Goal: Information Seeking & Learning: Learn about a topic

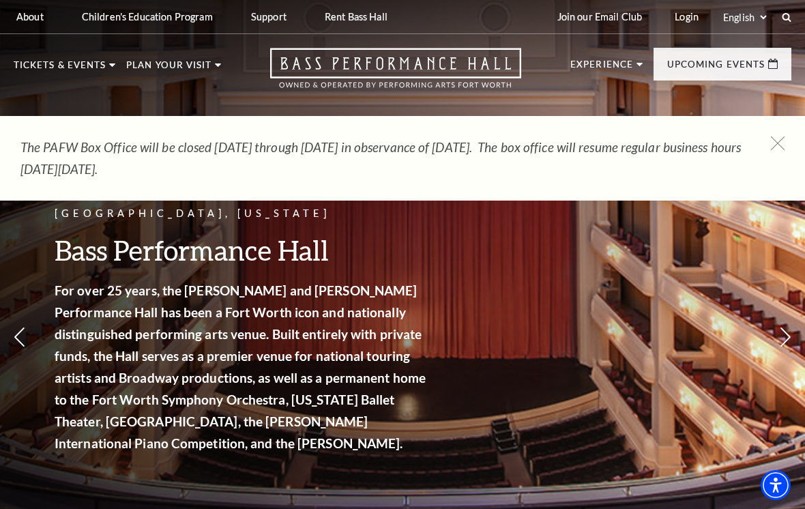
click at [74, 304] on link "Calendar" at bounding box center [54, 310] width 59 height 12
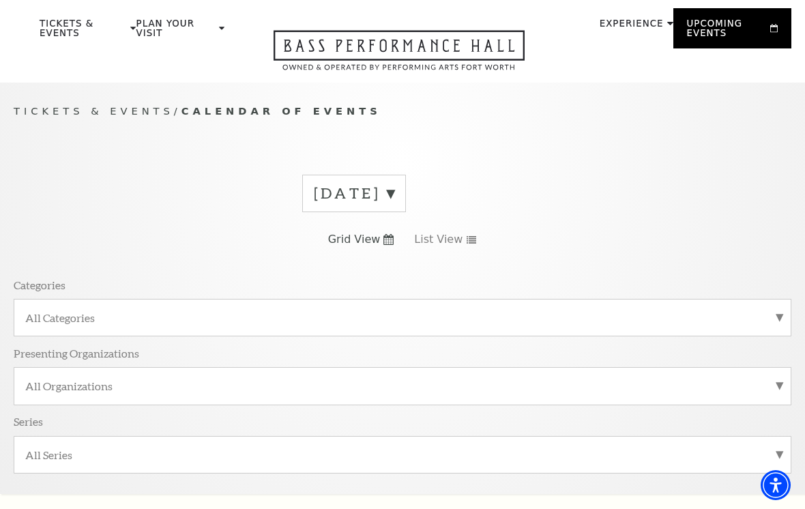
scroll to position [122, 0]
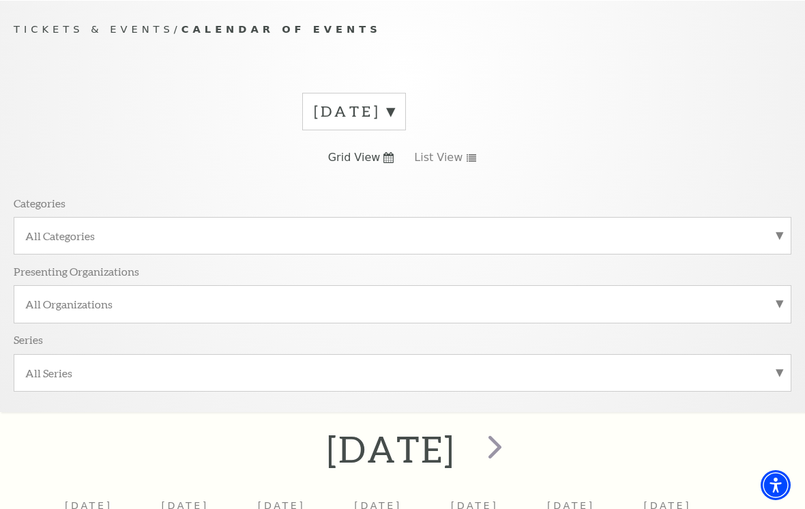
click at [395, 106] on label "[DATE]" at bounding box center [354, 111] width 81 height 21
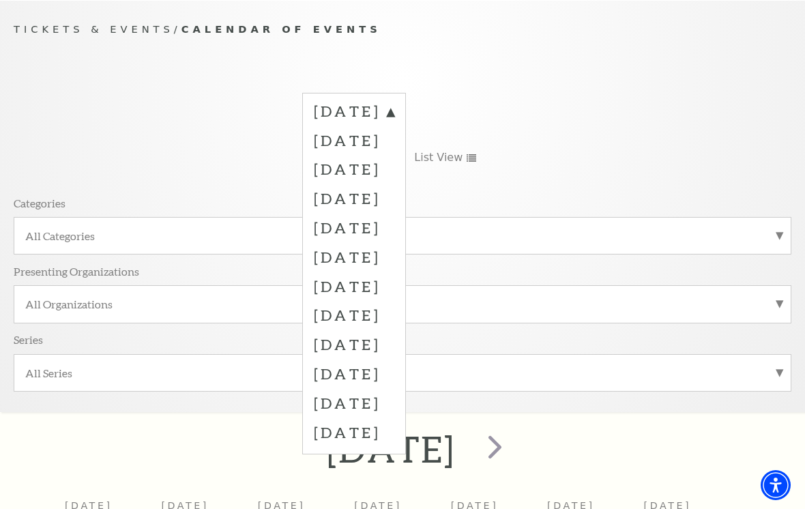
click at [395, 223] on label "[DATE]" at bounding box center [354, 227] width 81 height 29
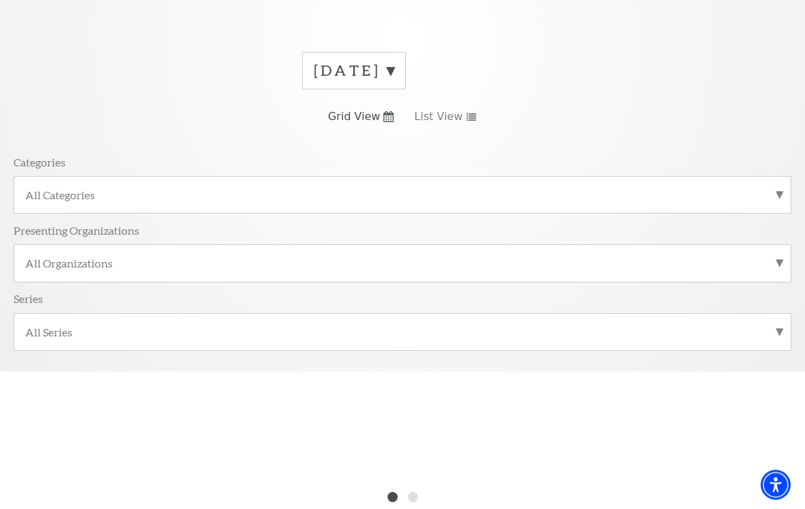
scroll to position [172, 0]
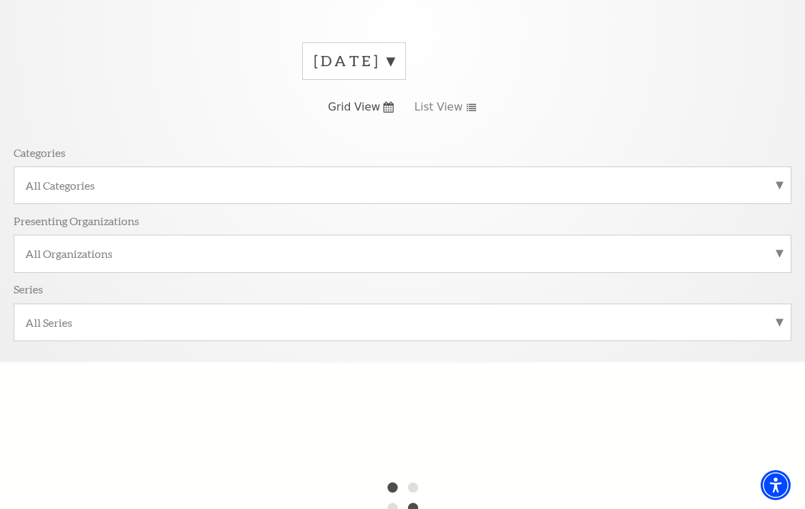
click at [618, 187] on label "All Categories" at bounding box center [402, 185] width 755 height 14
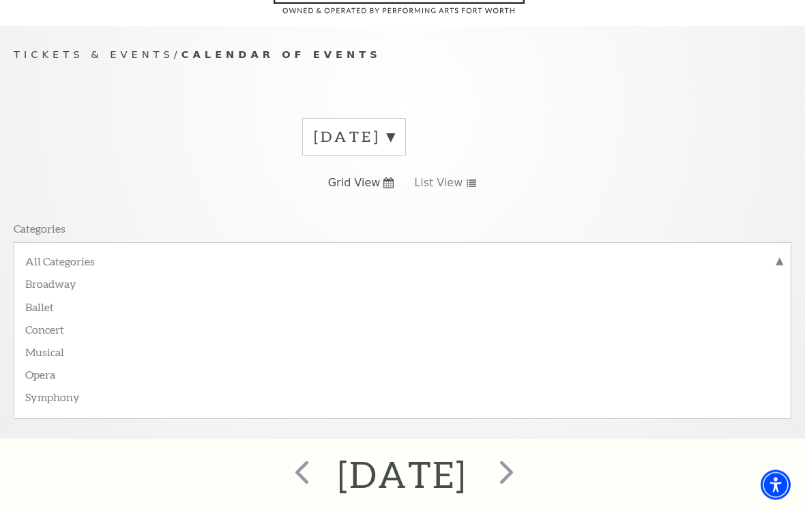
scroll to position [0, 0]
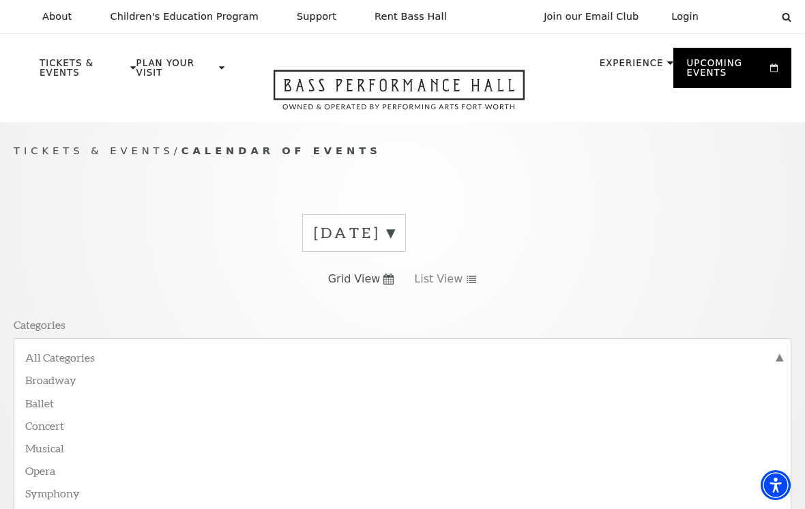
click at [395, 223] on label "[DATE]" at bounding box center [354, 233] width 81 height 21
click at [395, 311] on label "[DATE]" at bounding box center [354, 319] width 81 height 29
click at [395, 228] on label "[DATE]" at bounding box center [354, 233] width 81 height 21
click at [395, 309] on label "[DATE]" at bounding box center [354, 319] width 81 height 29
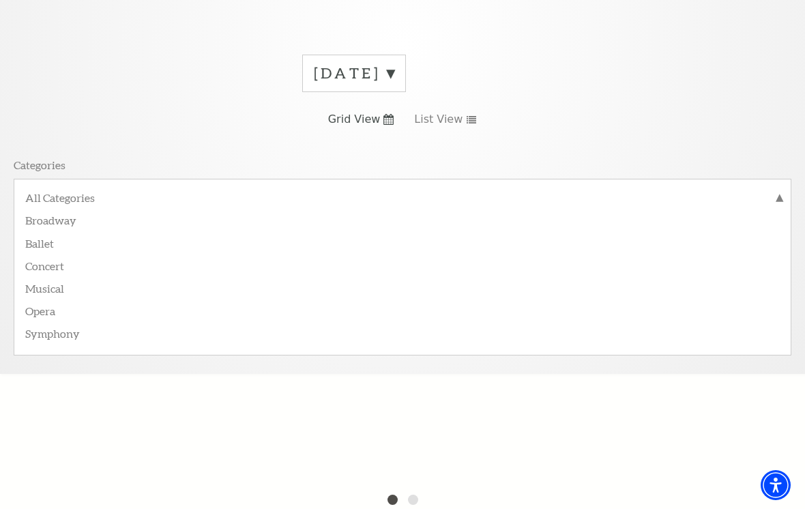
scroll to position [162, 0]
click at [395, 68] on label "[DATE]" at bounding box center [354, 71] width 81 height 21
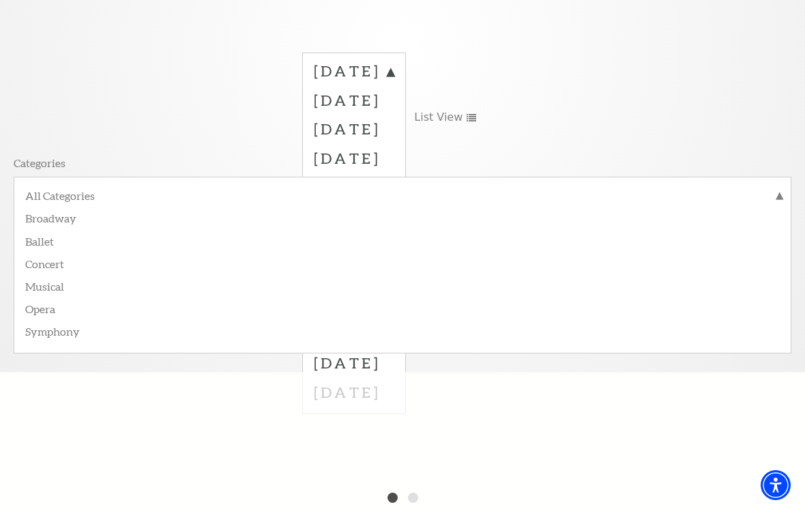
click at [395, 156] on label "[DATE]" at bounding box center [354, 157] width 81 height 29
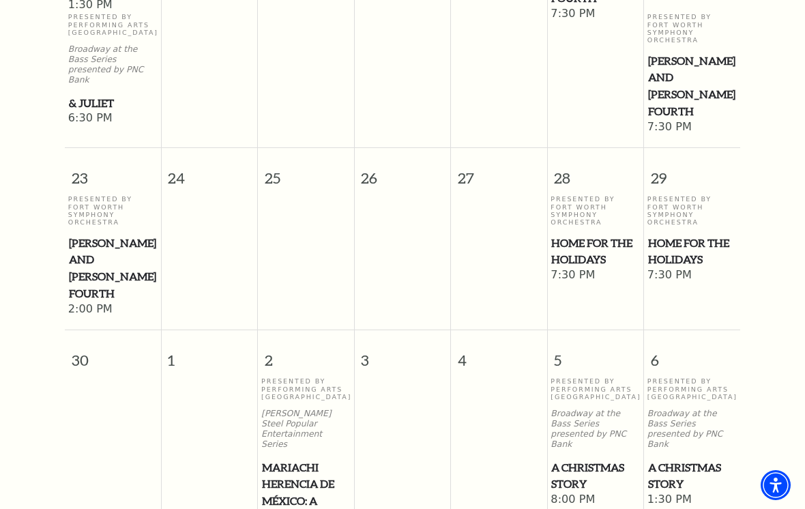
scroll to position [1711, 0]
click at [603, 235] on span "Home for the Holidays" at bounding box center [596, 251] width 88 height 33
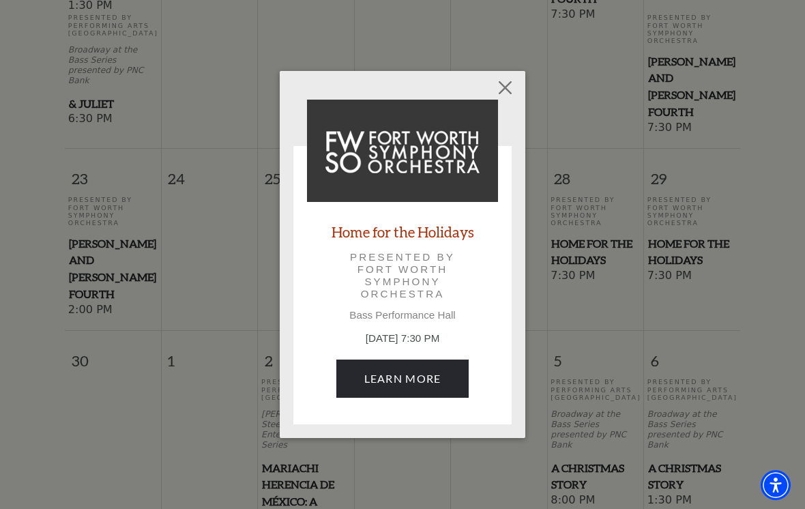
click at [499, 96] on button "Close" at bounding box center [506, 87] width 26 height 26
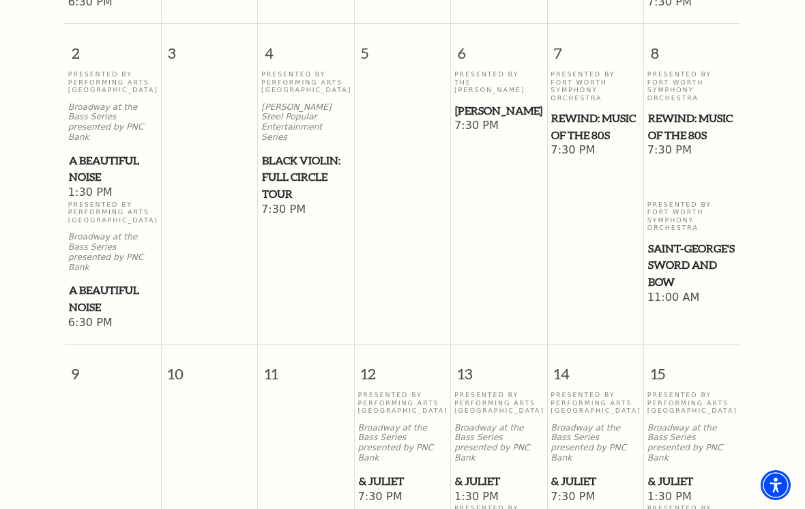
scroll to position [932, 0]
